Goal: Information Seeking & Learning: Learn about a topic

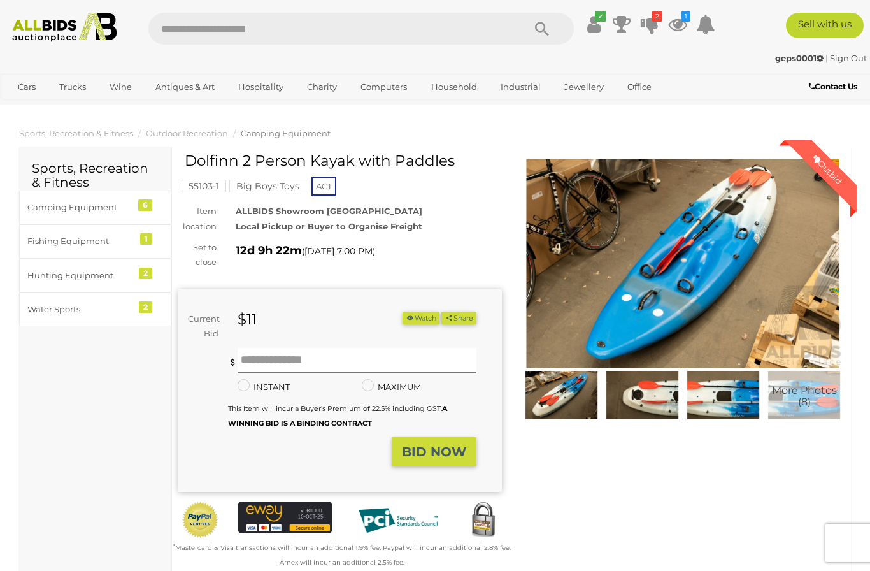
click at [85, 302] on div "Water Sports" at bounding box center [79, 309] width 105 height 15
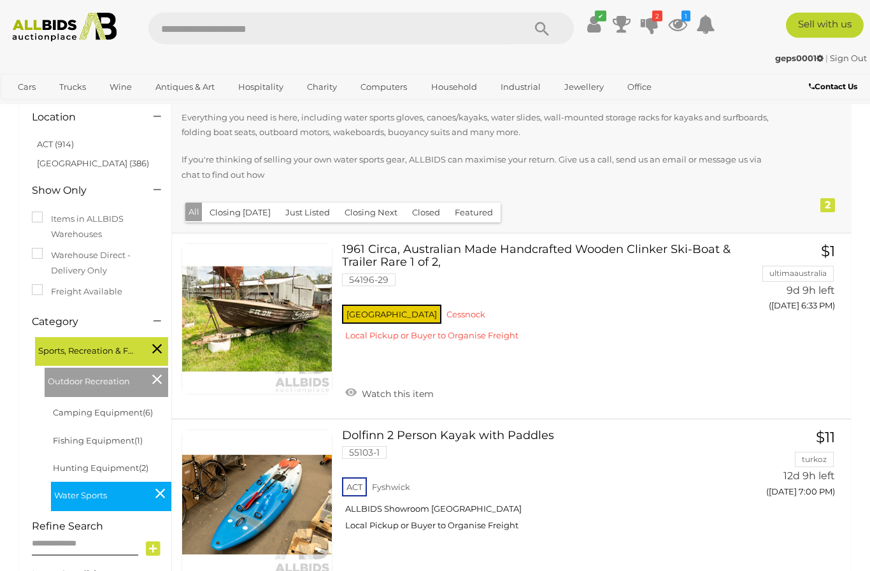
scroll to position [110, 0]
click at [156, 485] on icon at bounding box center [160, 493] width 10 height 17
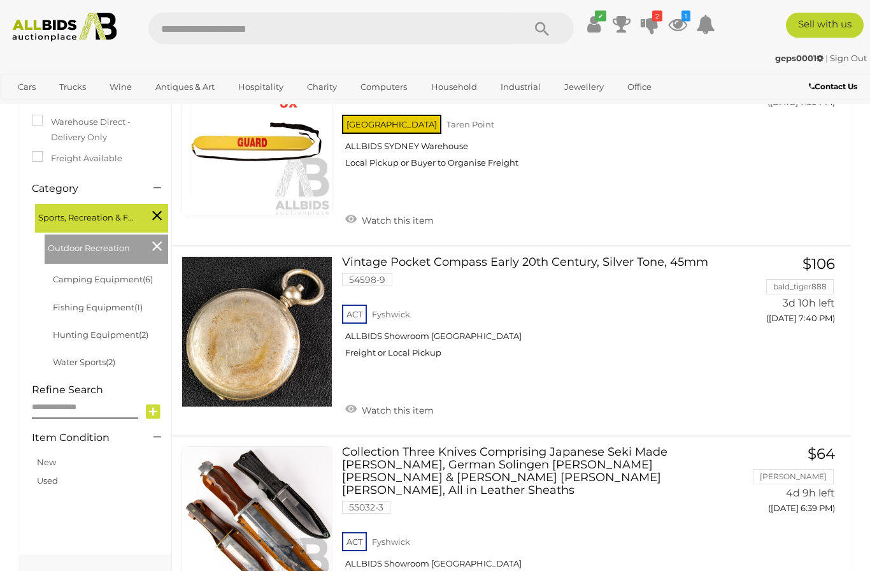
scroll to position [257, 0]
click at [87, 274] on link "Camping Equipment (6)" at bounding box center [103, 279] width 100 height 10
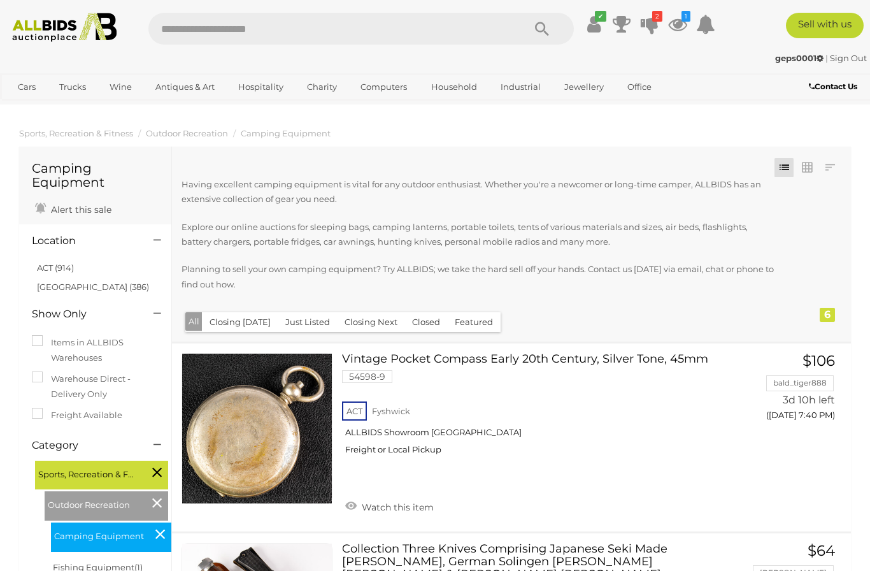
click at [58, 31] on img at bounding box center [64, 27] width 116 height 29
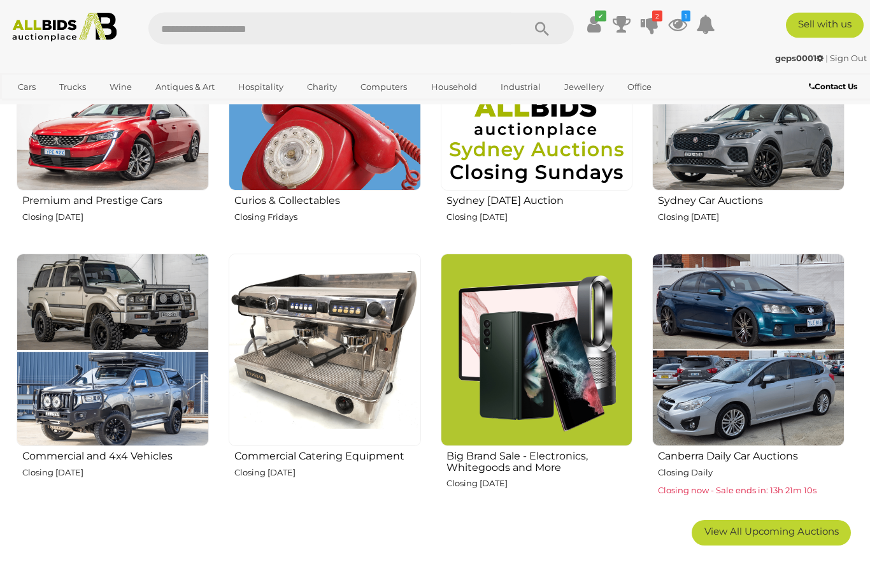
scroll to position [558, 0]
click at [546, 411] on img at bounding box center [537, 349] width 192 height 192
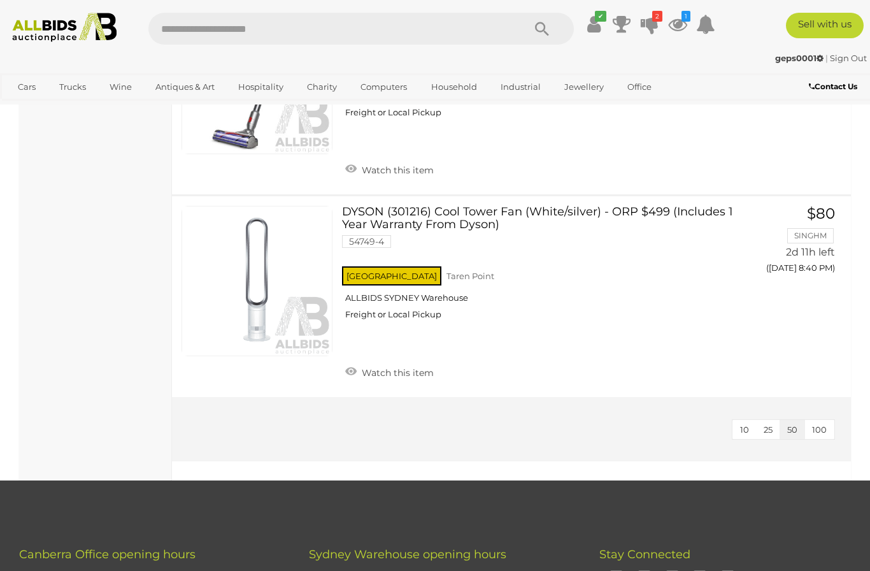
scroll to position [2435, 0]
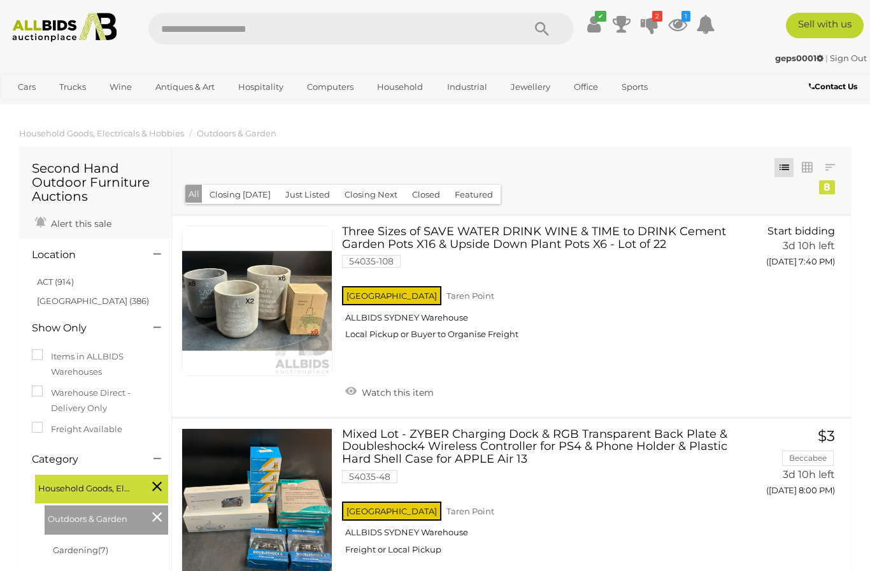
click at [64, 276] on link "ACT (914)" at bounding box center [55, 281] width 37 height 10
